Goal: Complete application form

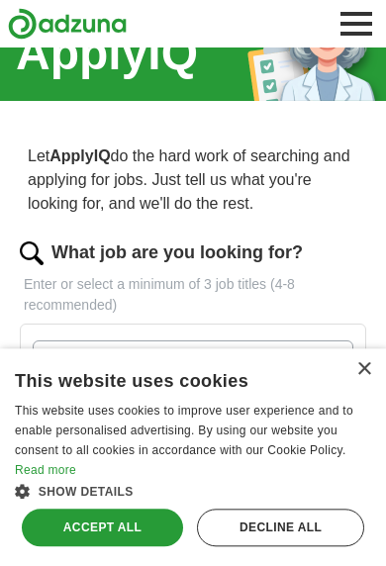
click at [311, 546] on div "Decline all" at bounding box center [280, 528] width 167 height 38
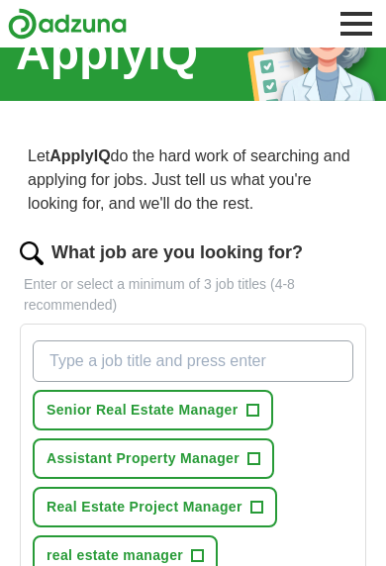
click at [229, 458] on span "Assistant Property Manager" at bounding box center [143, 458] width 193 height 21
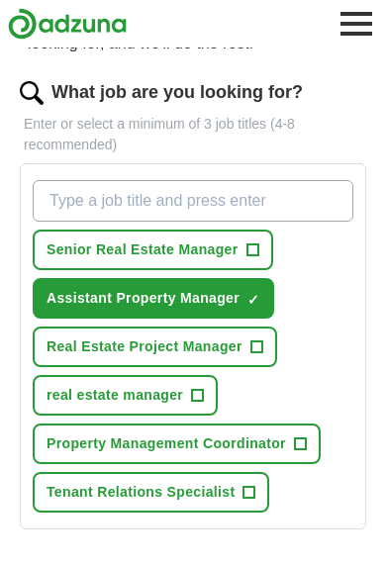
scroll to position [203, 0]
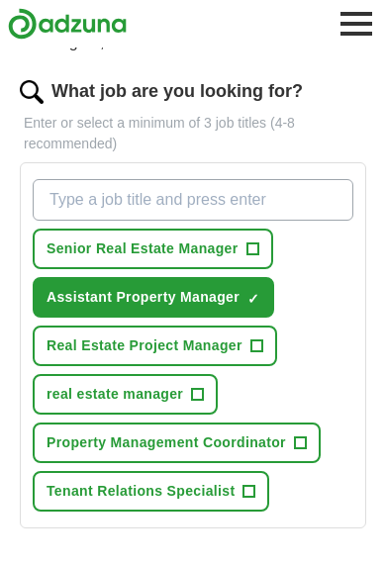
click at [300, 435] on span "+" at bounding box center [300, 443] width 12 height 16
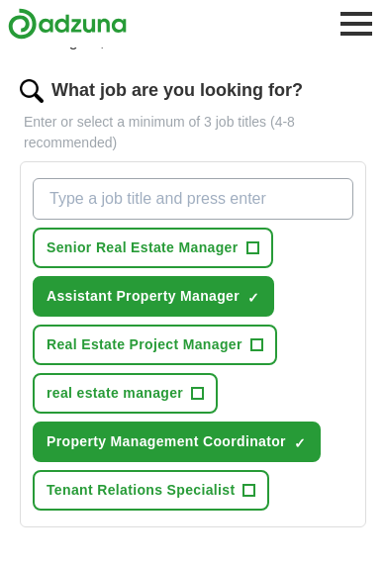
click at [243, 483] on span "+" at bounding box center [249, 491] width 12 height 16
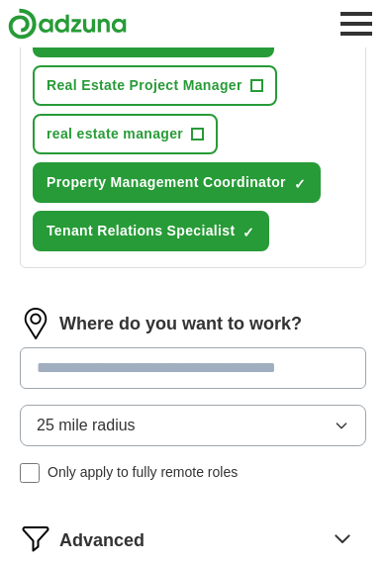
scroll to position [475, 0]
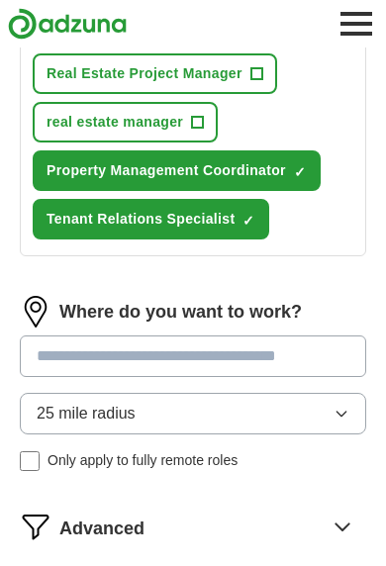
click at [239, 355] on input at bounding box center [193, 356] width 346 height 42
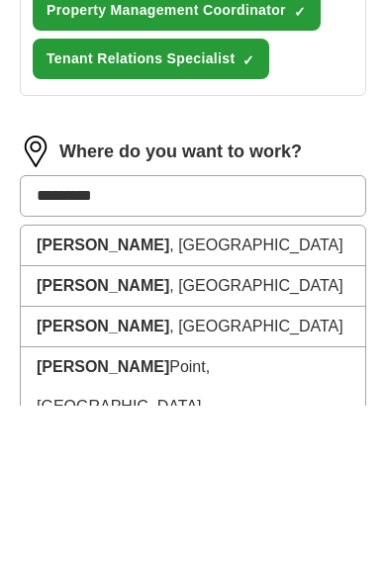
type input "**********"
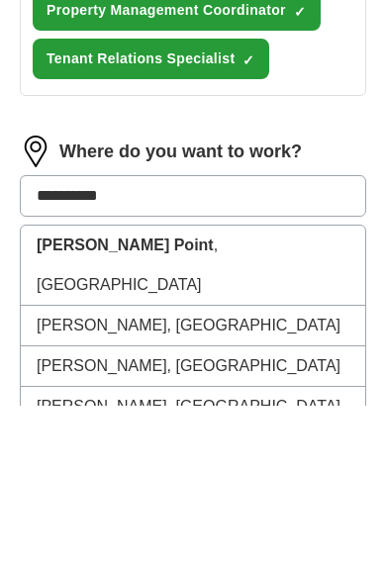
click at [306, 386] on li "[GEOGRAPHIC_DATA] , [GEOGRAPHIC_DATA]" at bounding box center [193, 426] width 344 height 80
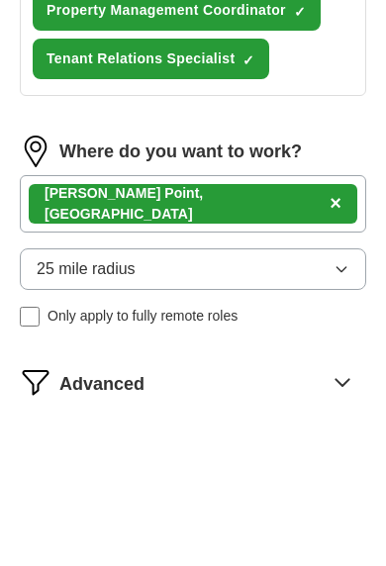
scroll to position [636, 0]
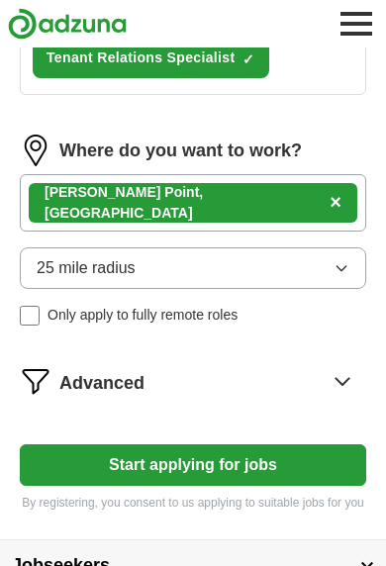
click at [251, 475] on button "Start applying for jobs" at bounding box center [193, 465] width 346 height 42
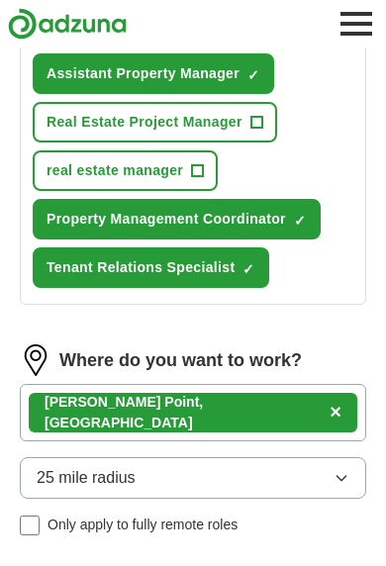
select select "**"
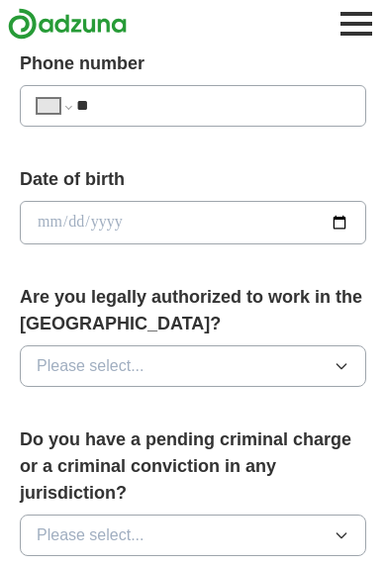
scroll to position [767, 0]
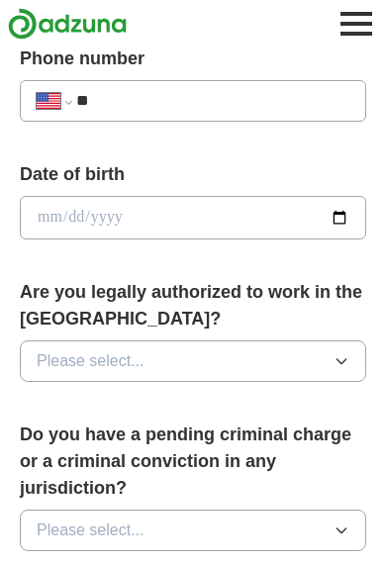
click at [335, 354] on icon "button" at bounding box center [341, 361] width 16 height 16
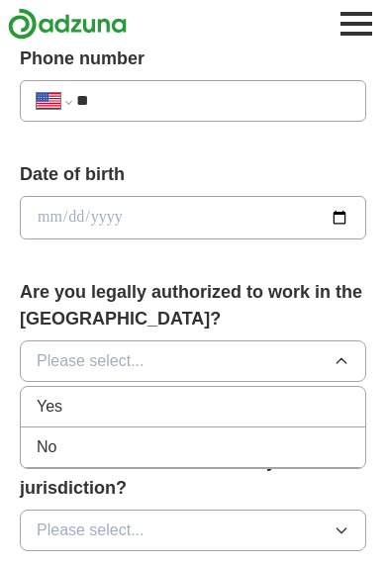
click at [271, 398] on div "Yes" at bounding box center [193, 407] width 313 height 24
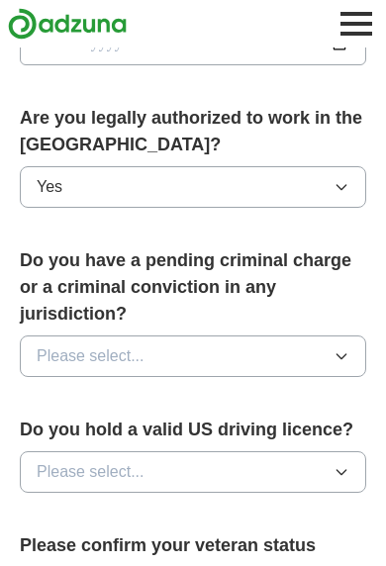
click at [328, 354] on button "Please select..." at bounding box center [193, 356] width 346 height 42
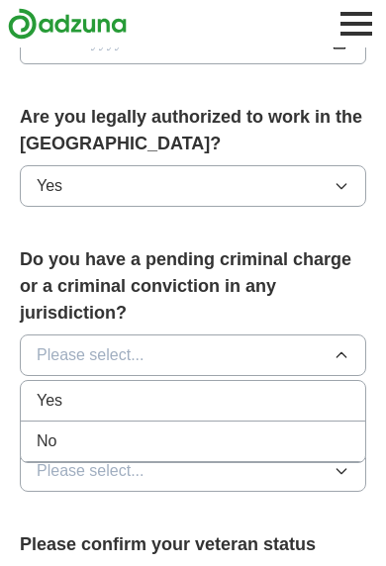
click at [241, 444] on li "No" at bounding box center [193, 441] width 344 height 41
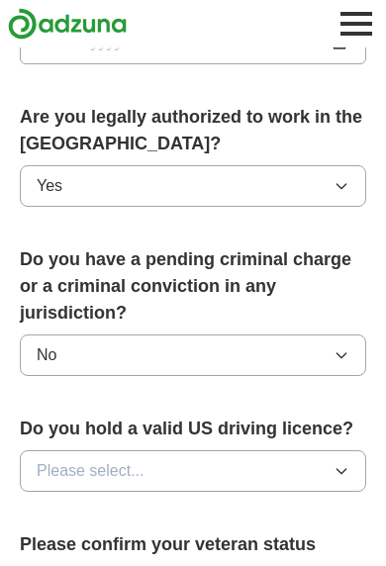
click at [327, 467] on button "Please select..." at bounding box center [193, 471] width 346 height 42
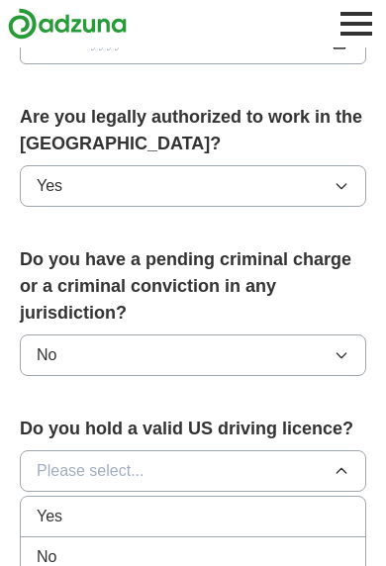
click at [222, 516] on div "Yes" at bounding box center [193, 517] width 313 height 24
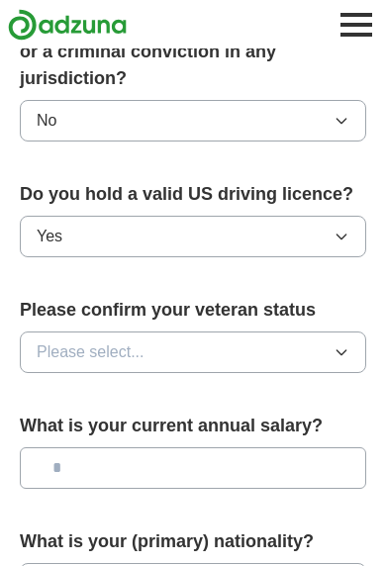
click at [337, 344] on icon "button" at bounding box center [341, 351] width 16 height 16
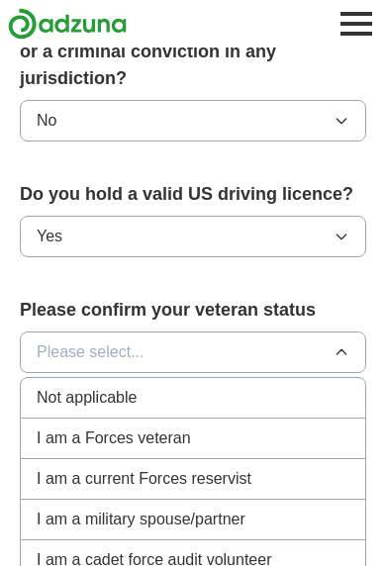
click at [263, 395] on div "Not applicable" at bounding box center [193, 398] width 313 height 24
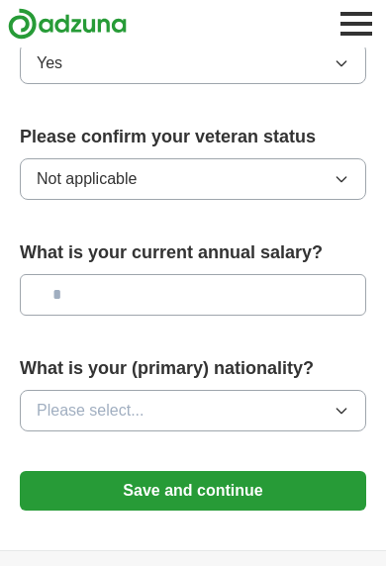
scroll to position [1358, 0]
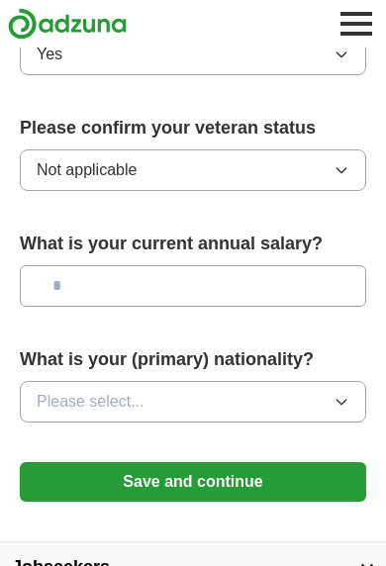
click at [327, 393] on button "Please select..." at bounding box center [193, 402] width 346 height 42
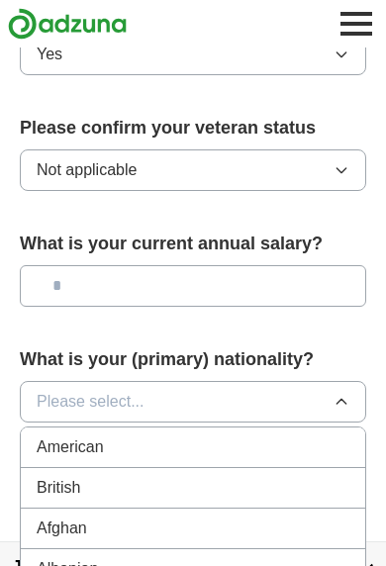
scroll to position [0, 0]
click at [244, 443] on div "American" at bounding box center [193, 447] width 313 height 24
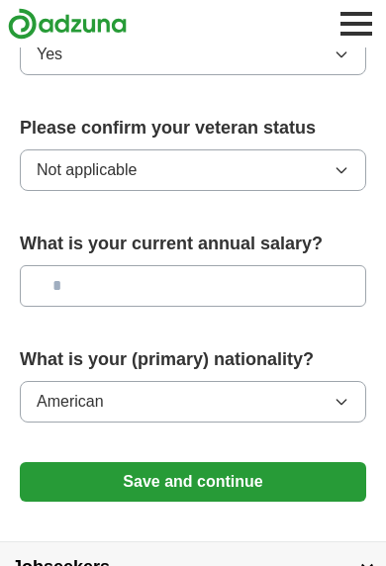
click at [213, 268] on input "text" at bounding box center [193, 286] width 346 height 42
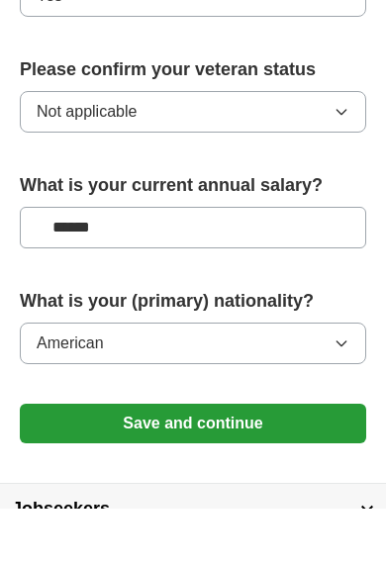
type input "*******"
click at [257, 462] on button "Save and continue" at bounding box center [193, 482] width 346 height 40
